Goal: Browse casually

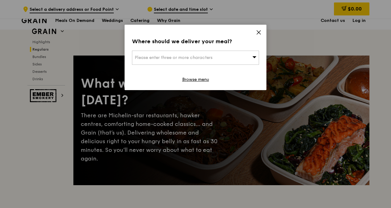
scroll to position [728, 0]
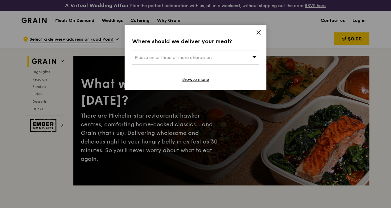
scroll to position [728, 0]
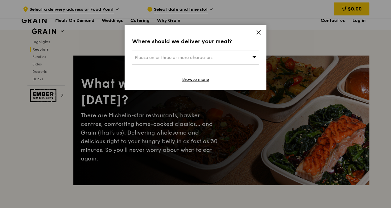
scroll to position [569, 0]
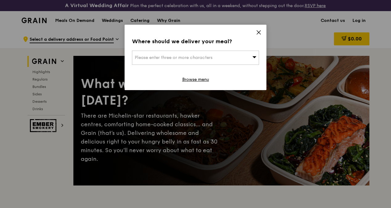
scroll to position [569, 0]
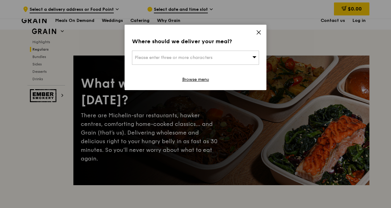
scroll to position [569, 0]
